Goal: Task Accomplishment & Management: Manage account settings

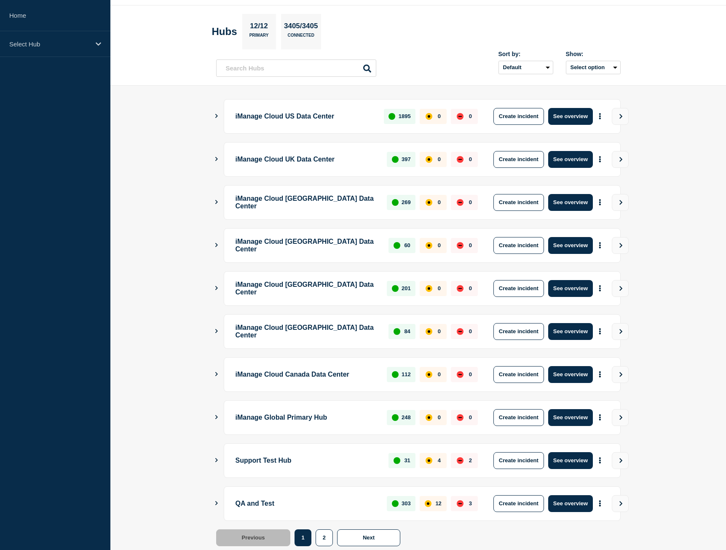
scroll to position [48, 0]
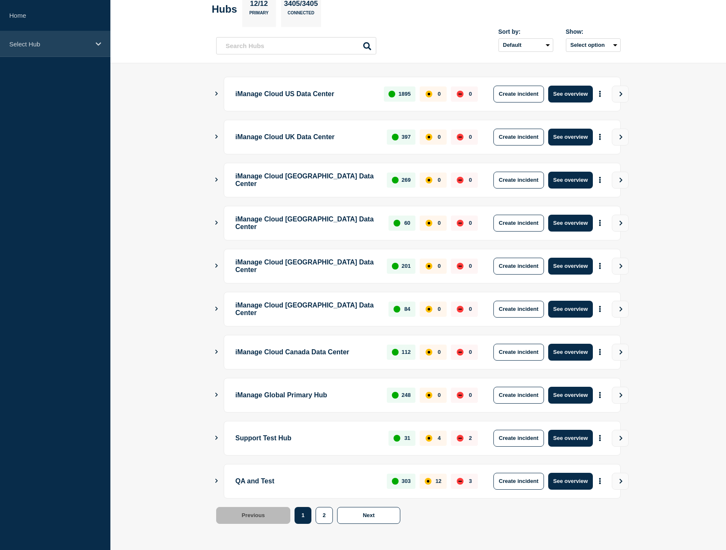
click at [66, 54] on div "Select Hub" at bounding box center [55, 44] width 110 height 26
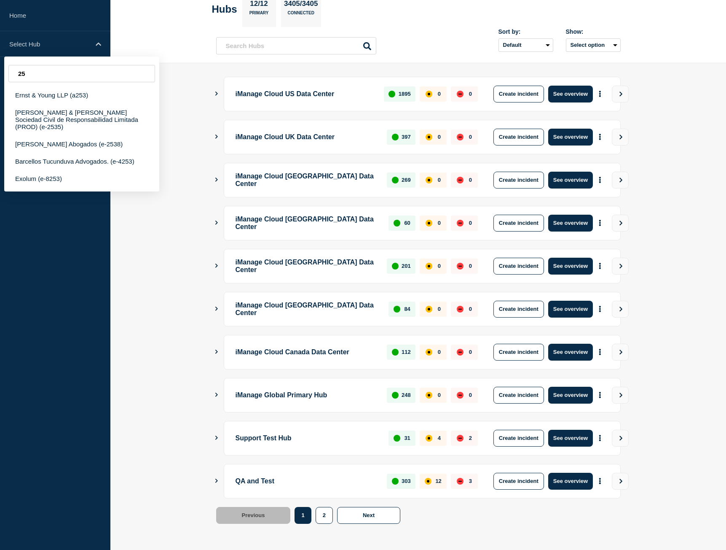
type input "2"
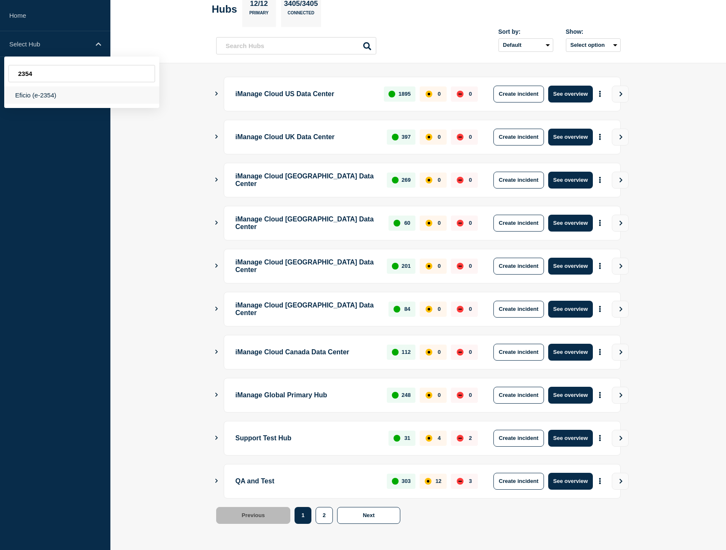
type input "2354"
click at [51, 92] on div "Eficio (e-2354)" at bounding box center [81, 94] width 155 height 17
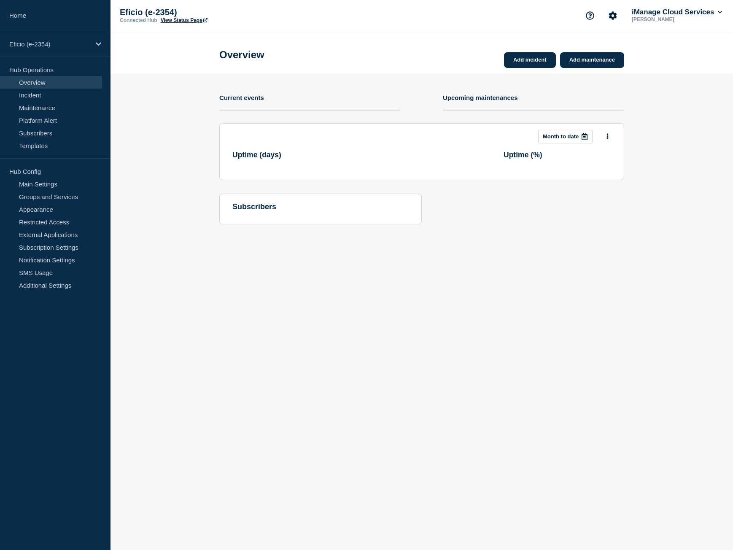
click at [186, 21] on link "View Status Page" at bounding box center [184, 20] width 47 height 6
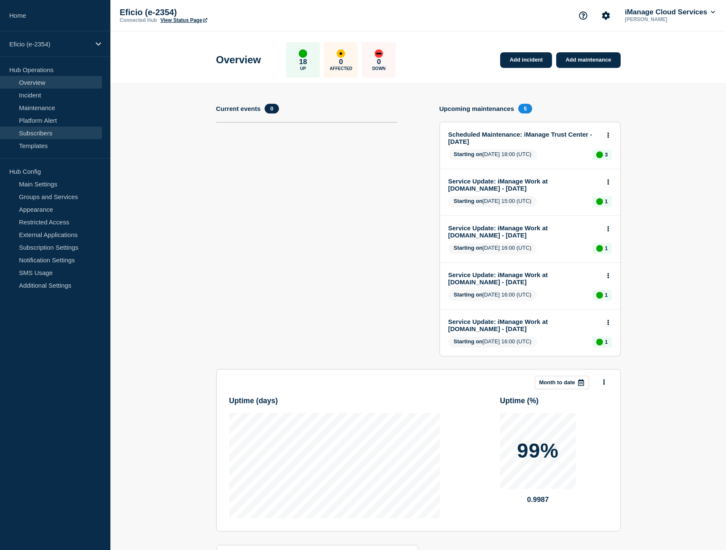
click at [50, 132] on link "Subscribers" at bounding box center [51, 132] width 102 height 13
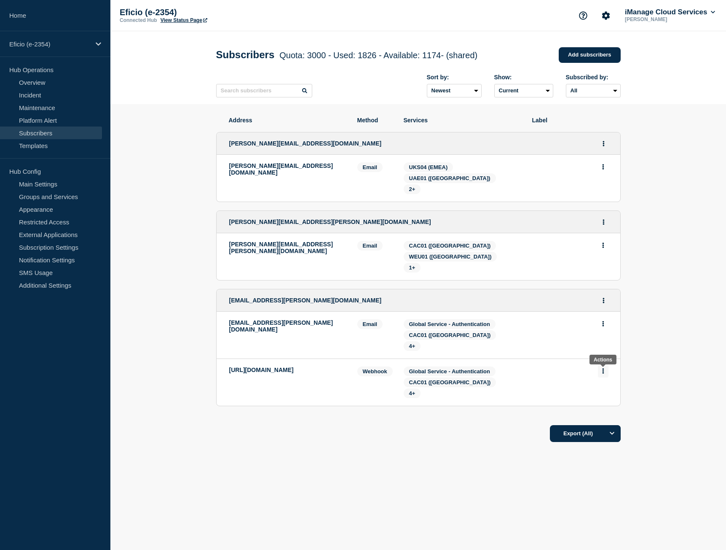
click at [603, 372] on icon "Actions" at bounding box center [603, 370] width 2 height 5
click at [603, 395] on button "Delete" at bounding box center [604, 395] width 16 height 6
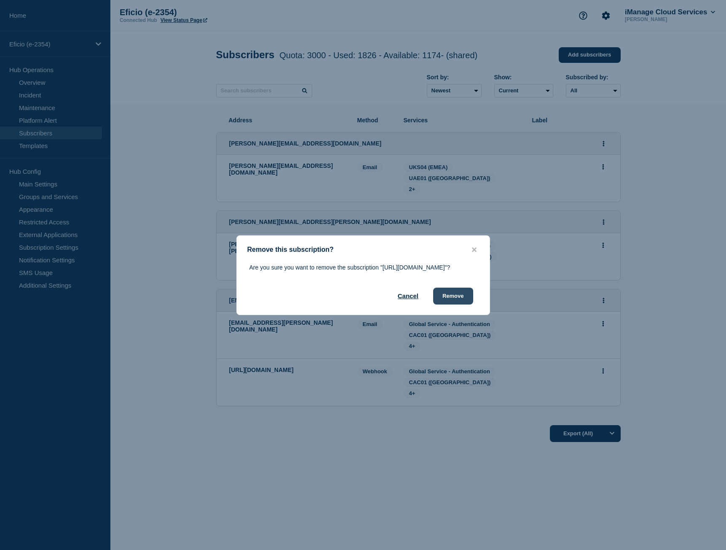
click at [466, 304] on button "Remove" at bounding box center [453, 296] width 40 height 17
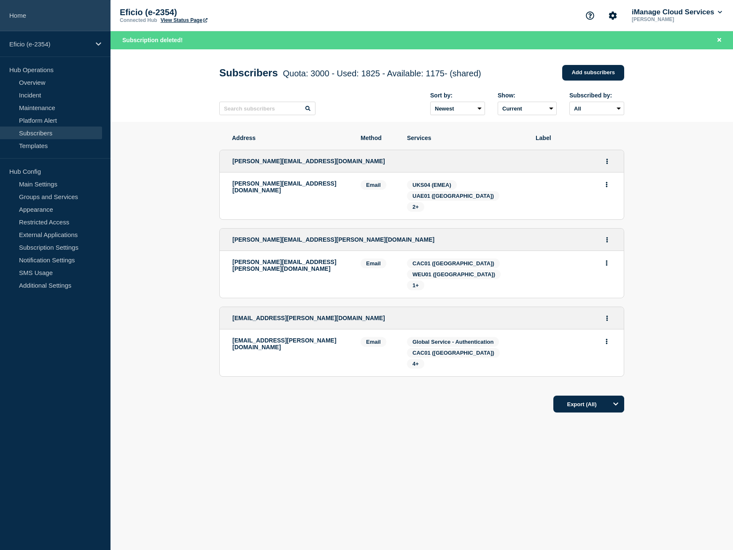
click at [63, 23] on link "Home" at bounding box center [55, 15] width 110 height 31
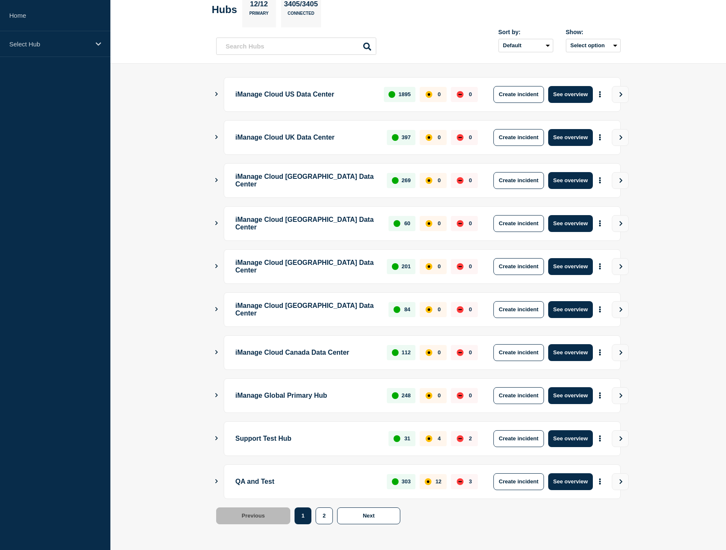
scroll to position [48, 0]
click at [601, 392] on icon "More actions" at bounding box center [600, 395] width 3 height 6
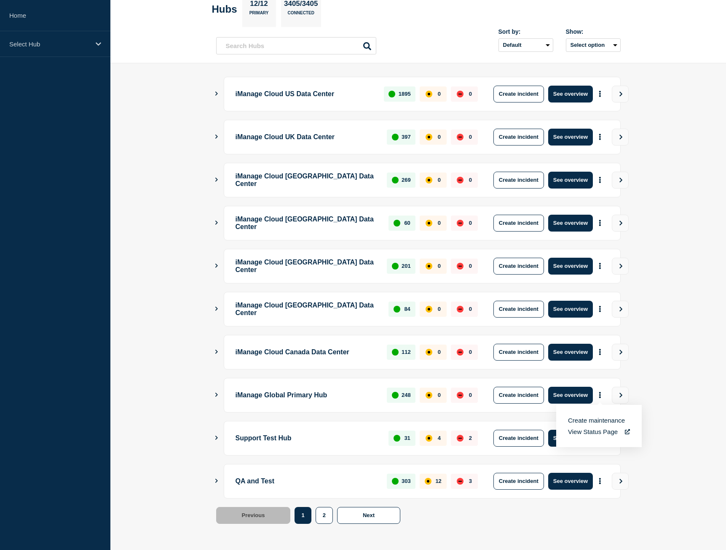
click at [598, 433] on link "View Status Page" at bounding box center [599, 431] width 62 height 7
click at [54, 39] on div "Select Hub" at bounding box center [55, 44] width 110 height 26
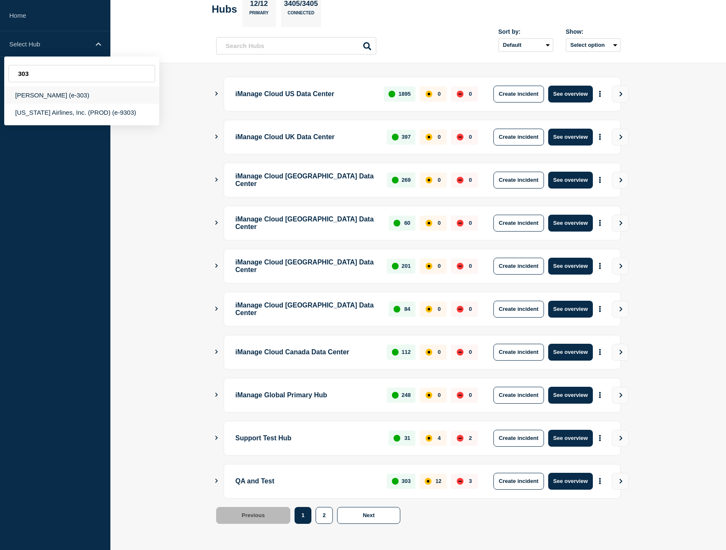
type input "303"
click at [71, 99] on div "[PERSON_NAME] (e-303)" at bounding box center [81, 94] width 155 height 17
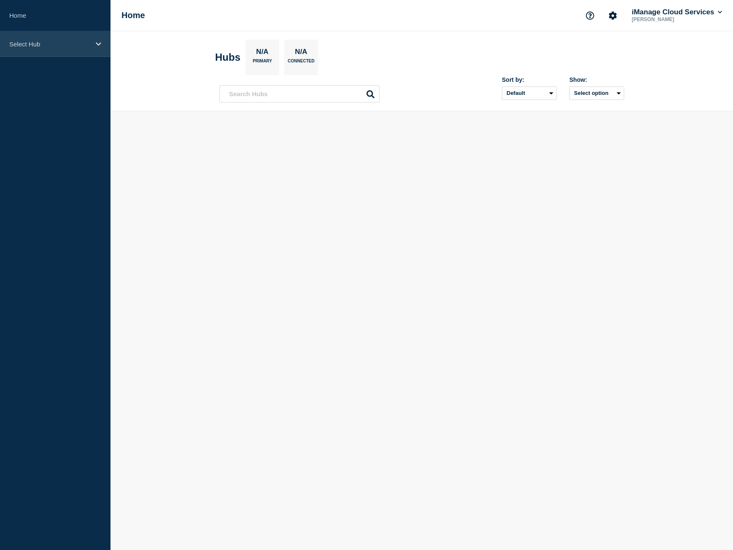
click at [55, 38] on div "Select Hub" at bounding box center [55, 44] width 110 height 26
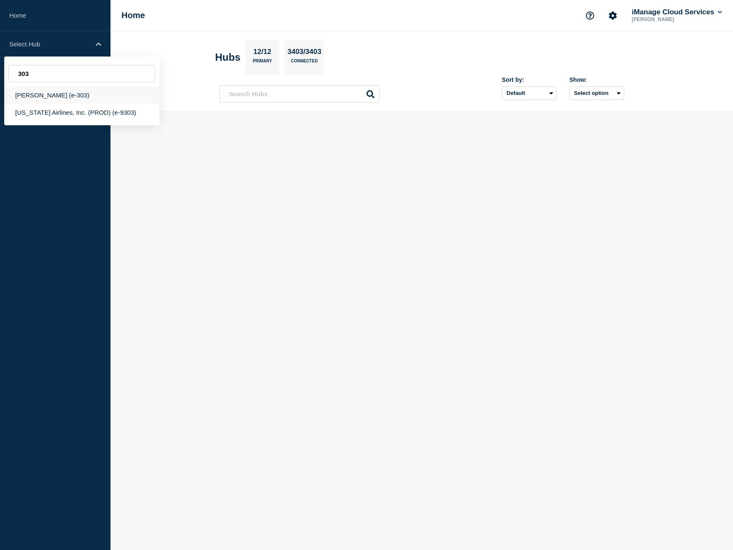
type input "303"
click at [67, 97] on div "[PERSON_NAME] (e-303)" at bounding box center [81, 94] width 155 height 17
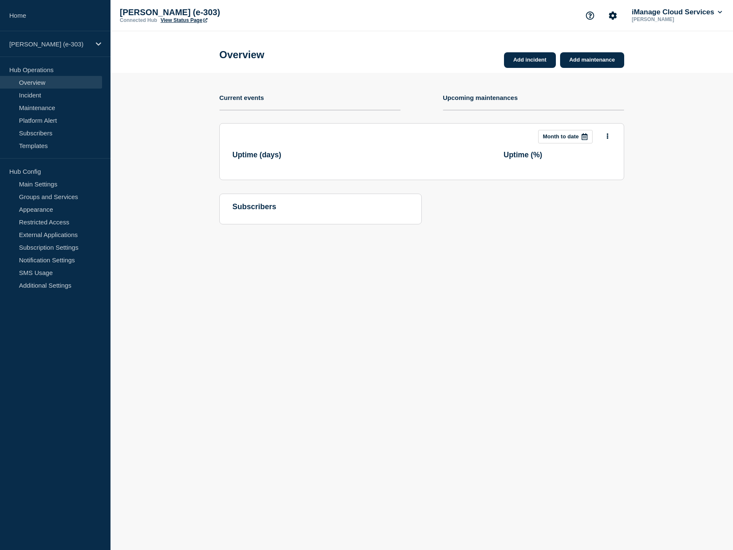
click at [185, 21] on link "View Status Page" at bounding box center [184, 20] width 47 height 6
